Goal: Navigation & Orientation: Find specific page/section

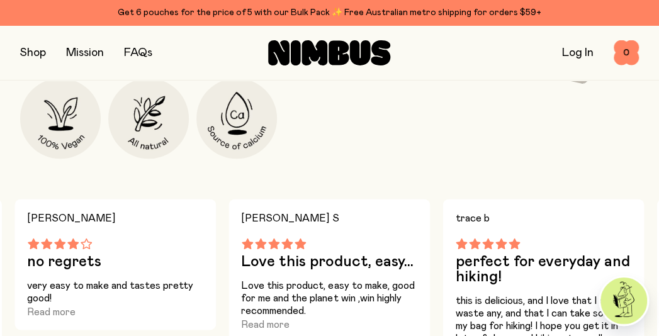
scroll to position [441, 0]
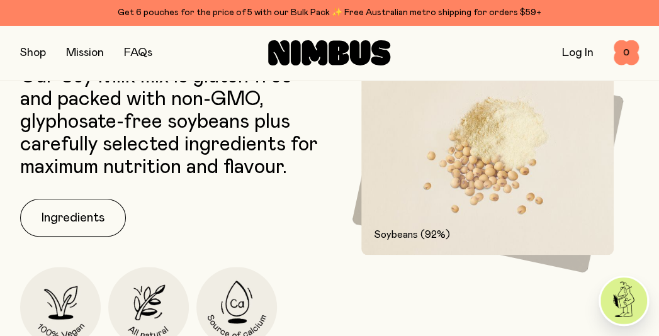
click at [33, 48] on button "button" at bounding box center [33, 53] width 26 height 18
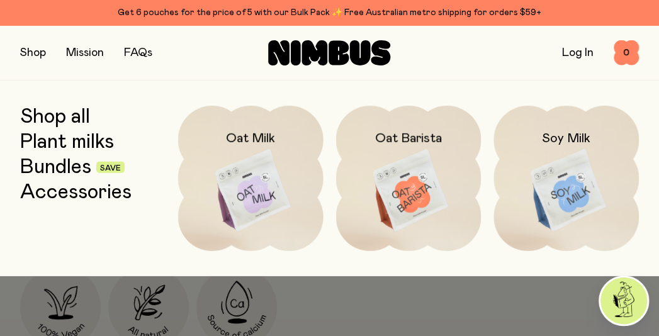
click at [410, 298] on div at bounding box center [329, 303] width 659 height 55
click at [57, 170] on link "Bundles" at bounding box center [55, 167] width 71 height 23
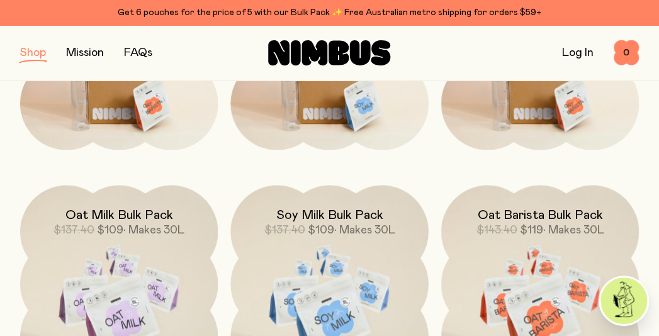
scroll to position [378, 0]
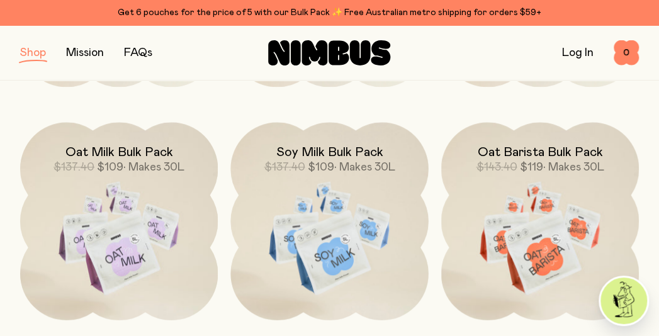
click at [34, 57] on button "button" at bounding box center [33, 53] width 26 height 18
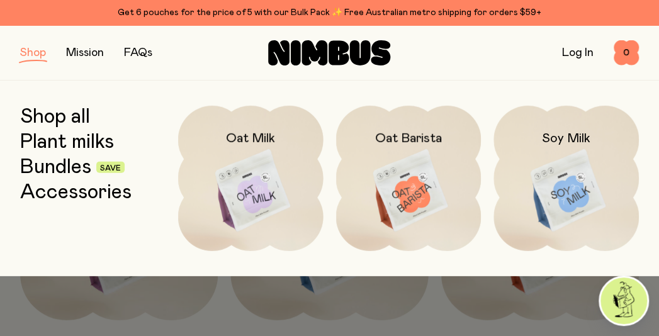
click at [61, 140] on link "Plant milks" at bounding box center [67, 142] width 94 height 23
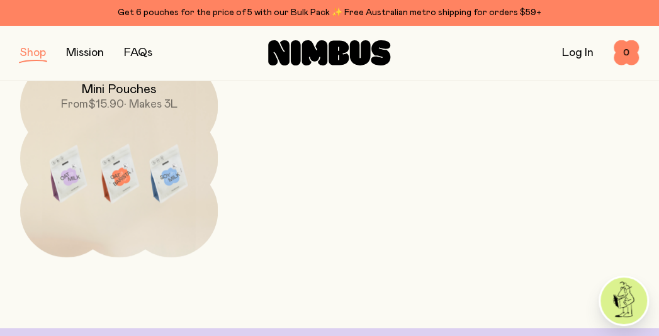
scroll to position [378, 0]
